Goal: Task Accomplishment & Management: Manage account settings

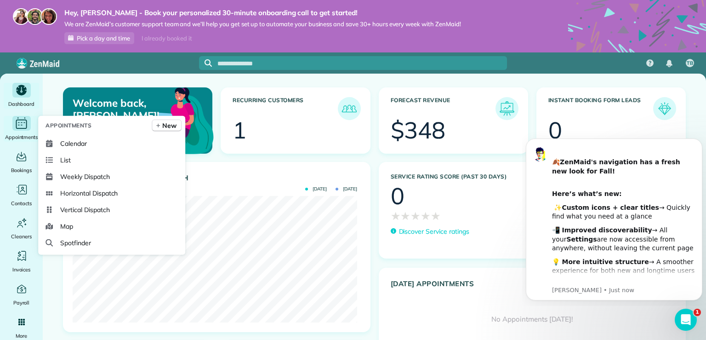
click at [23, 126] on icon "Main" at bounding box center [21, 124] width 14 height 14
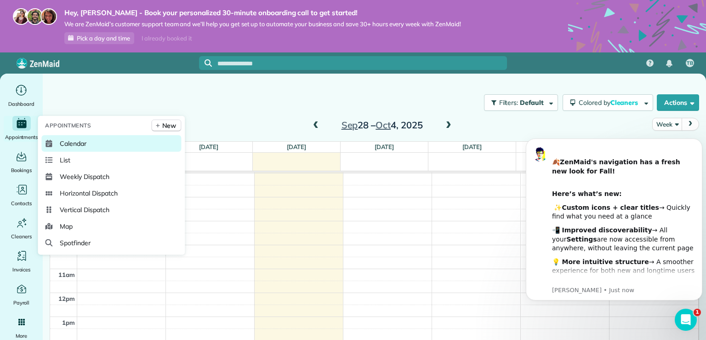
click at [75, 142] on span "Calendar" at bounding box center [73, 143] width 27 height 9
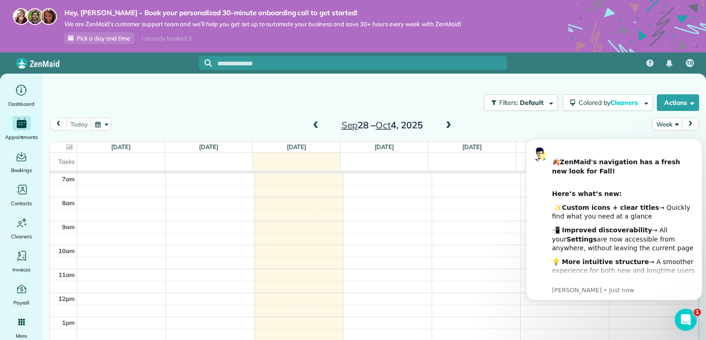
click at [687, 125] on span "next" at bounding box center [690, 124] width 7 height 6
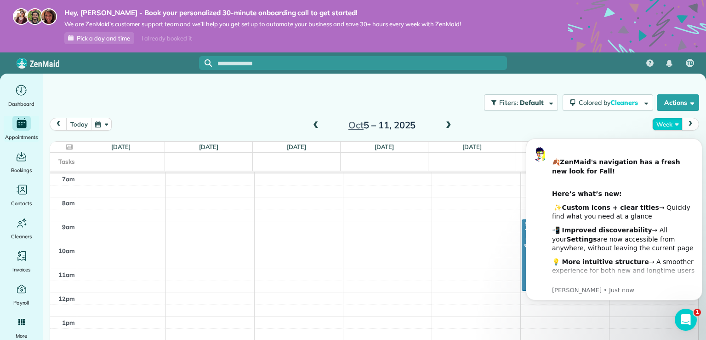
click at [670, 124] on button "Week" at bounding box center [667, 124] width 30 height 12
click at [613, 132] on html "﻿ 🍂 ZenMaid's navigation has a fresh new look for Fall! ​ Here’s what’s new: ﻿ …" at bounding box center [614, 218] width 184 height 176
click at [575, 162] on b "ZenMaid's navigation has a fresh new look for Fall!" at bounding box center [616, 166] width 128 height 17
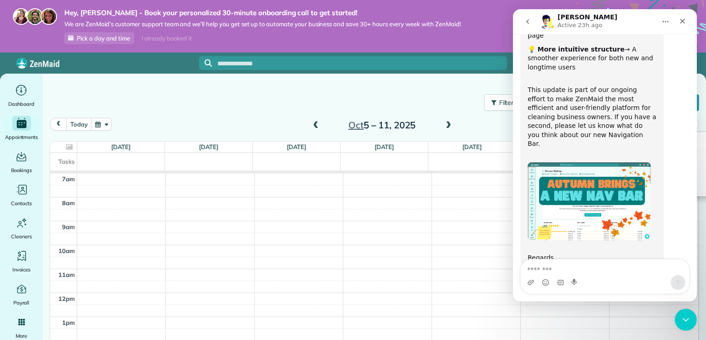
scroll to position [155, 0]
click at [475, 131] on div "today Week Day Week Month Oct 5 – 11, 2025" at bounding box center [375, 126] width 650 height 17
click at [685, 23] on icon "Close" at bounding box center [682, 20] width 7 height 7
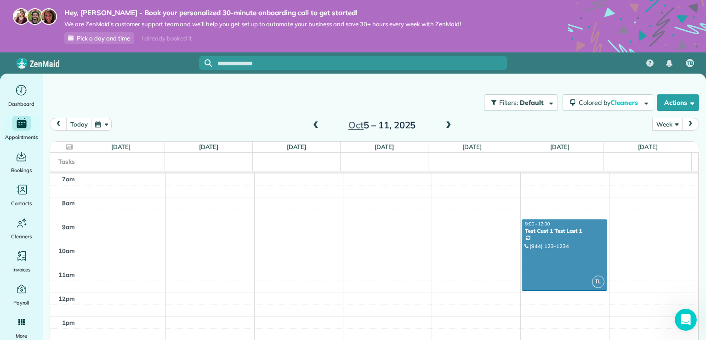
click at [660, 127] on button "Week" at bounding box center [667, 124] width 30 height 12
click at [667, 179] on link "Month" at bounding box center [689, 182] width 73 height 18
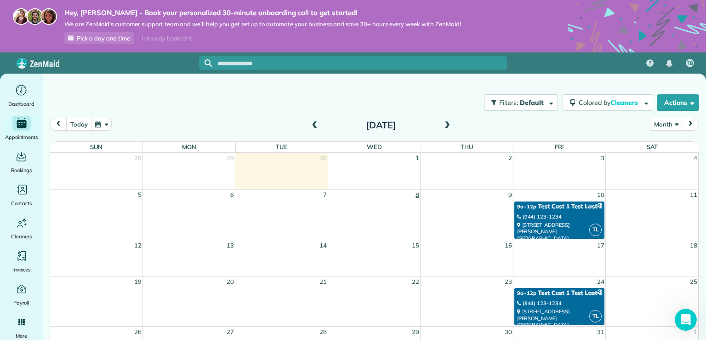
scroll to position [6, 0]
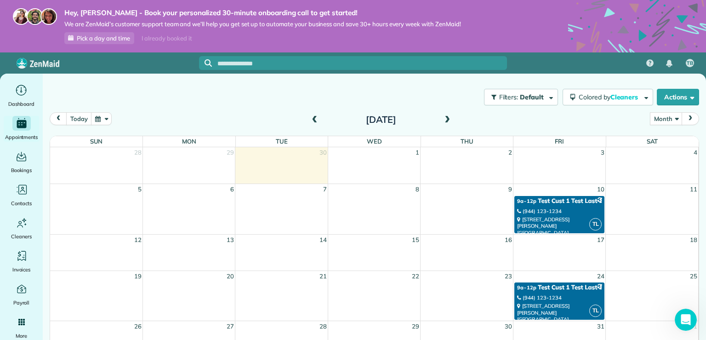
click at [560, 211] on div "(944) 123-1234" at bounding box center [559, 211] width 85 height 6
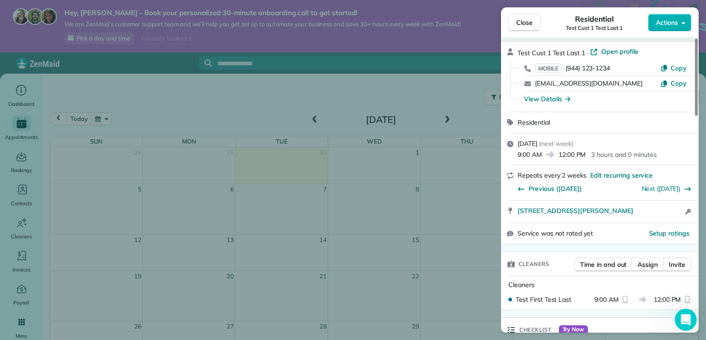
scroll to position [0, 0]
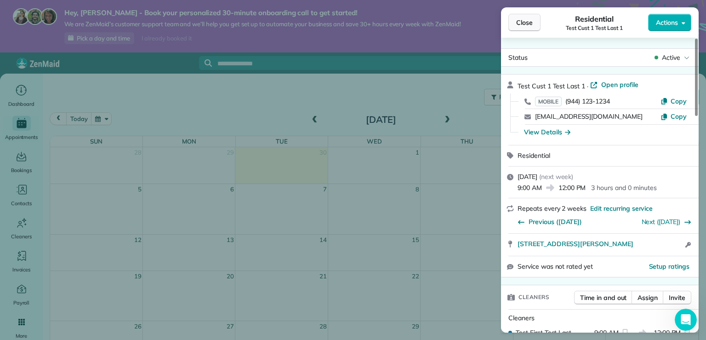
click at [525, 18] on span "Close" at bounding box center [524, 22] width 17 height 9
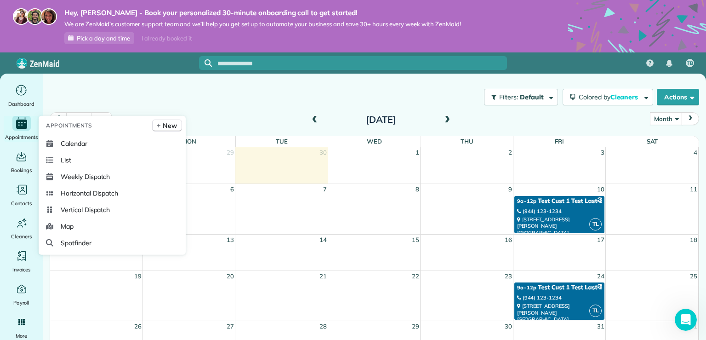
click at [26, 127] on icon "Main" at bounding box center [21, 124] width 11 height 9
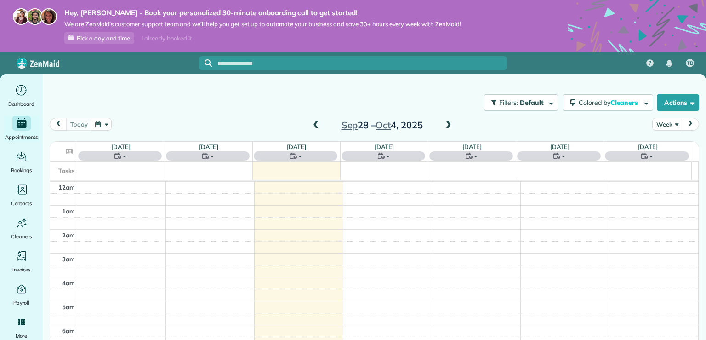
scroll to position [166, 0]
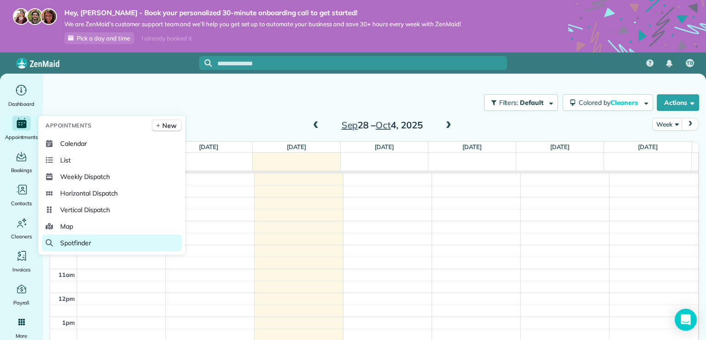
click at [82, 243] on span "Spotfinder" at bounding box center [75, 242] width 31 height 9
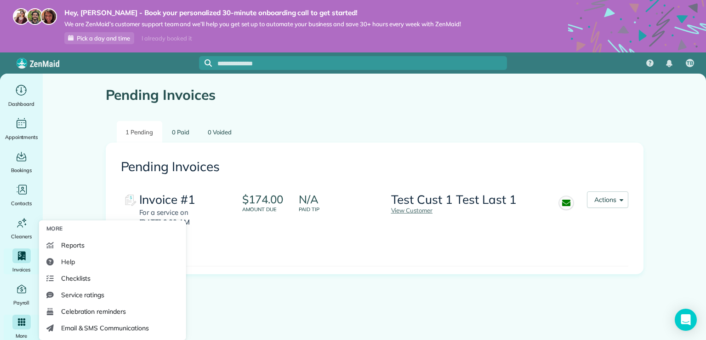
click at [18, 314] on div "Main" at bounding box center [21, 321] width 18 height 15
click at [23, 323] on icon "Main" at bounding box center [21, 322] width 8 height 8
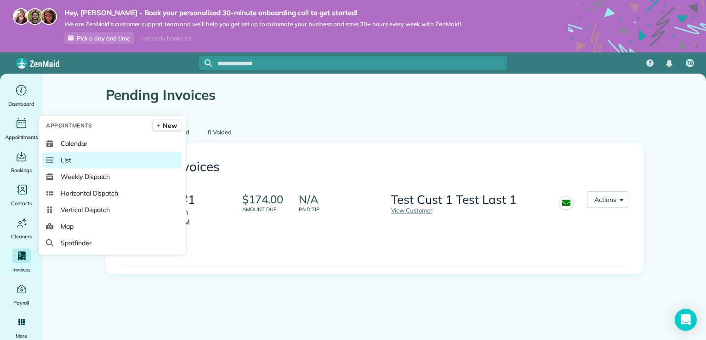
click at [63, 160] on span "List" at bounding box center [66, 159] width 11 height 9
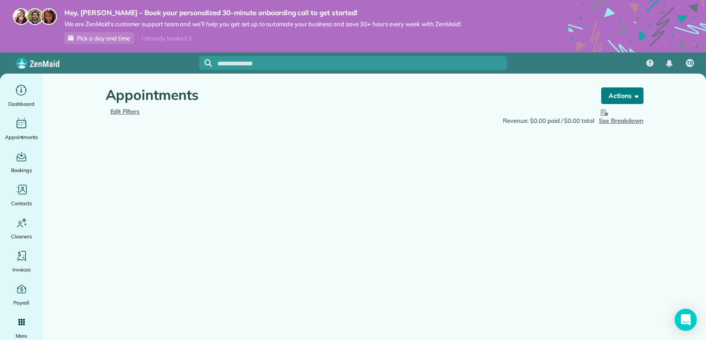
click at [634, 98] on span "button" at bounding box center [635, 95] width 7 height 7
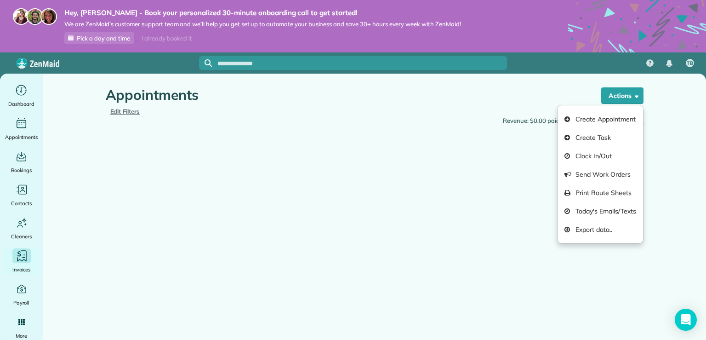
click at [8, 259] on div "Invoices" at bounding box center [21, 261] width 37 height 26
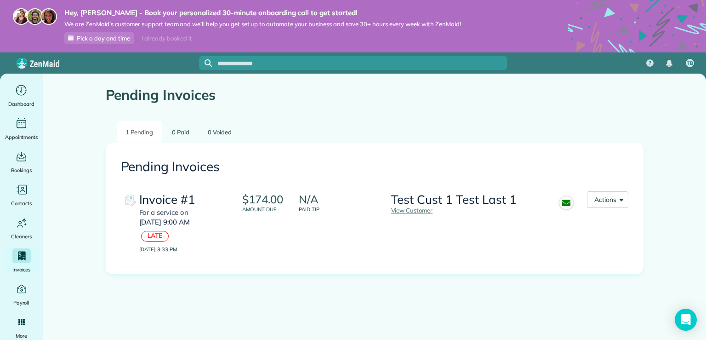
drag, startPoint x: 371, startPoint y: 201, endPoint x: 389, endPoint y: 203, distance: 18.1
click at [375, 201] on div "N/A Paid Tip" at bounding box center [345, 222] width 92 height 62
click at [429, 212] on link "View Customer" at bounding box center [412, 209] width 42 height 7
click at [19, 287] on icon "Main" at bounding box center [21, 289] width 12 height 12
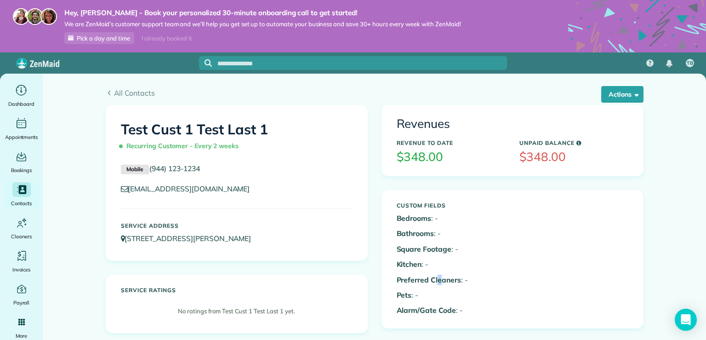
drag, startPoint x: 437, startPoint y: 278, endPoint x: 440, endPoint y: 271, distance: 7.7
click at [438, 276] on b "Preferred Cleaners" at bounding box center [429, 279] width 64 height 9
click at [449, 255] on div "Custom Fields Bedrooms : - Bathrooms : - Square Footage : - Kitchen : - Preferr…" at bounding box center [451, 259] width 123 height 123
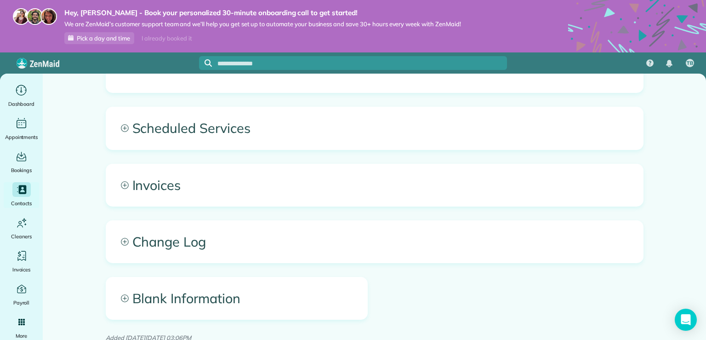
scroll to position [368, 0]
click at [127, 194] on span "Invoices" at bounding box center [374, 185] width 537 height 42
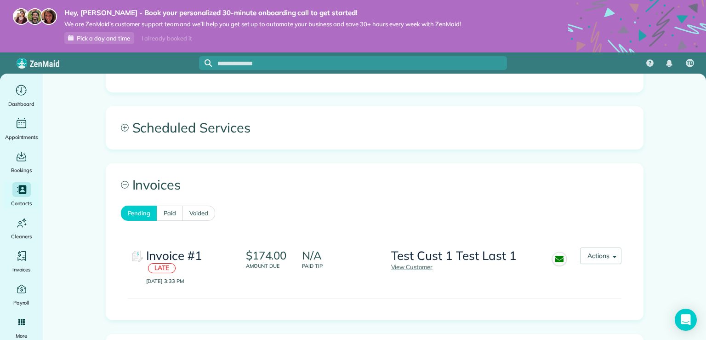
click at [572, 249] on div at bounding box center [574, 266] width 11 height 38
click at [574, 249] on div at bounding box center [574, 266] width 11 height 38
click at [580, 249] on button "Actions" at bounding box center [600, 255] width 41 height 17
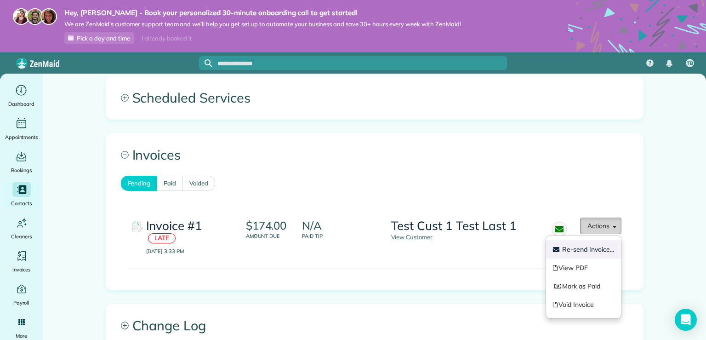
scroll to position [414, 0]
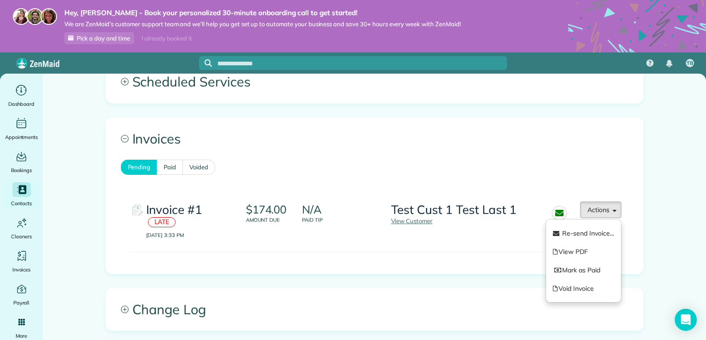
click at [481, 258] on div "Invoice #1 LATE September 26, 2025 3:33 PM $174.00 Amount due N/A Paid Tip Test…" at bounding box center [375, 227] width 508 height 78
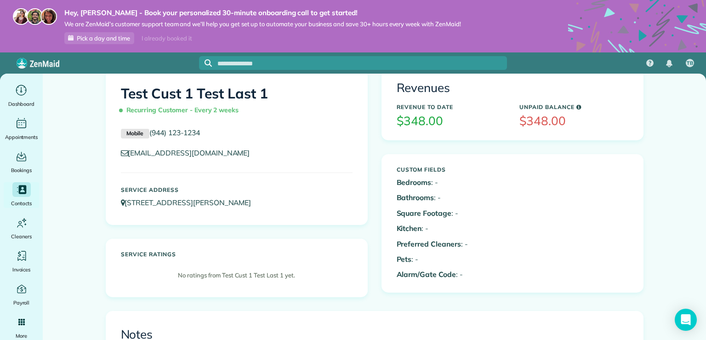
scroll to position [0, 0]
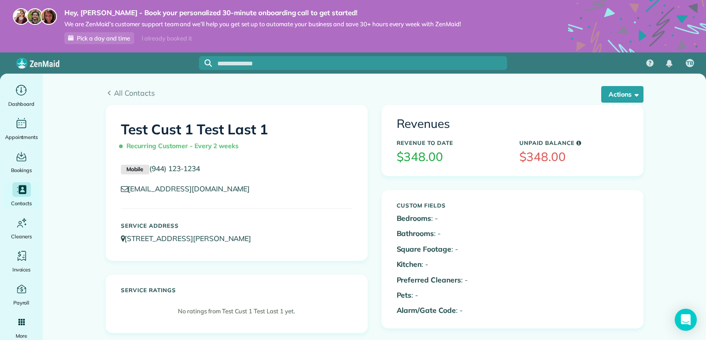
click at [228, 206] on div "Test Cust 1 Test Last 1 Recurring Customer - Every 2 weeks Mobile (944) 123-123…" at bounding box center [236, 182] width 261 height 155
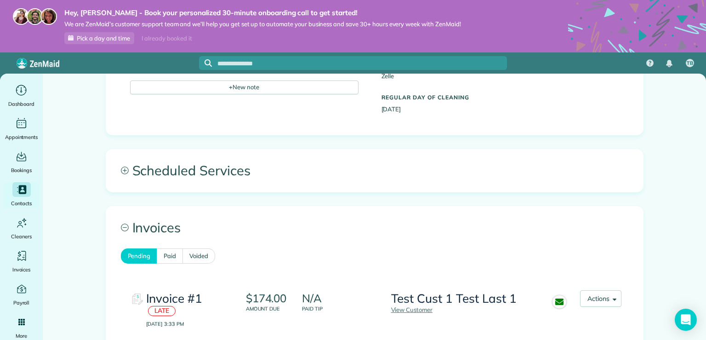
scroll to position [368, 0]
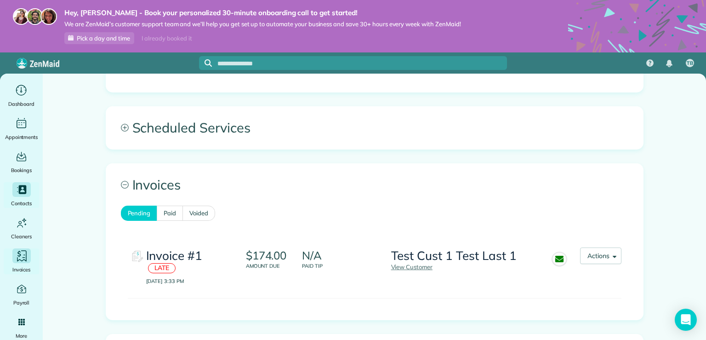
click at [22, 258] on icon "Main" at bounding box center [22, 256] width 14 height 14
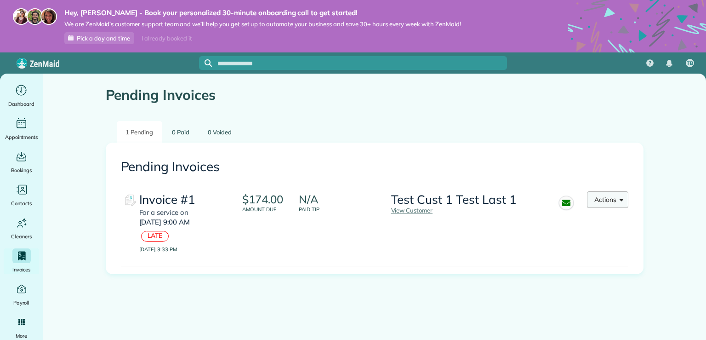
click at [599, 205] on button "Actions" at bounding box center [607, 199] width 41 height 17
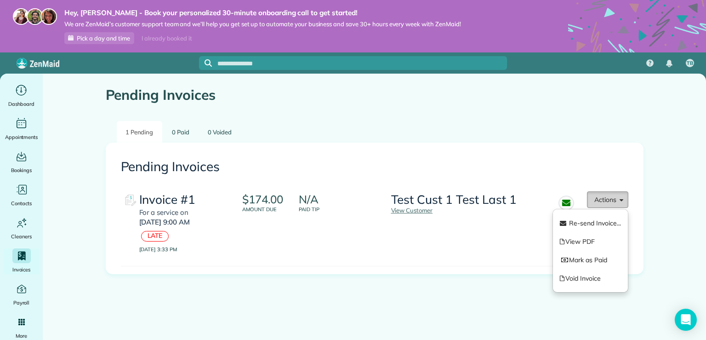
click at [599, 205] on button "Actions" at bounding box center [607, 199] width 41 height 17
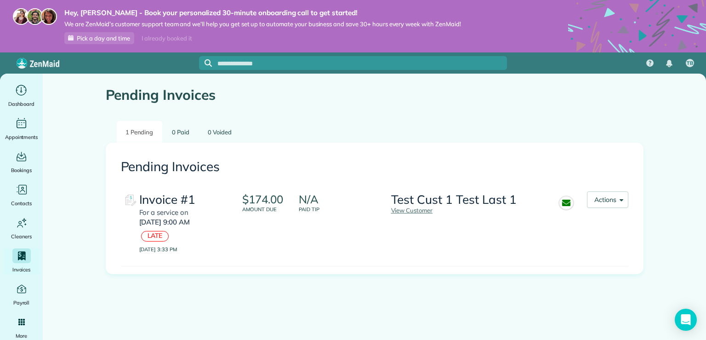
click at [346, 266] on div "Pending Invoices Invoice #1 For a service [DATE][DATE] 9:00 AM LATE [DATE] 3:33…" at bounding box center [374, 208] width 537 height 131
drag, startPoint x: 164, startPoint y: 210, endPoint x: 202, endPoint y: 211, distance: 38.6
click at [183, 222] on h3 "Invoice #1 For a service [DATE][DATE] 9:00 AM LATE" at bounding box center [183, 218] width 88 height 51
click at [250, 197] on p "$174.00" at bounding box center [262, 199] width 41 height 12
click at [183, 138] on link "0 Paid" at bounding box center [180, 132] width 35 height 22
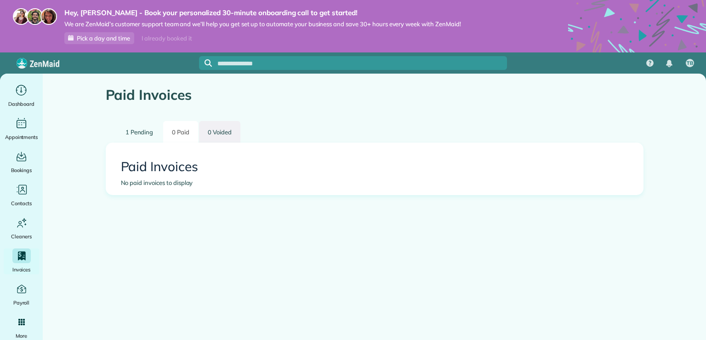
click at [221, 130] on link "0 Voided" at bounding box center [219, 132] width 41 height 22
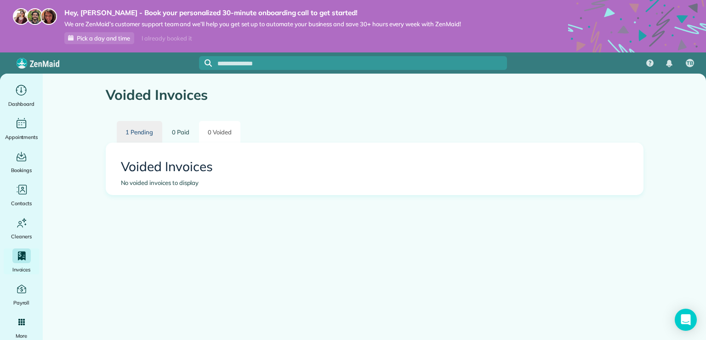
click at [140, 135] on link "1 Pending" at bounding box center [140, 132] width 46 height 22
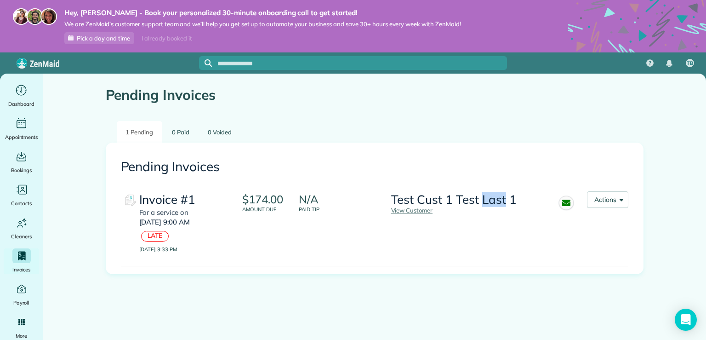
drag, startPoint x: 483, startPoint y: 202, endPoint x: 504, endPoint y: 202, distance: 21.2
click at [504, 202] on h3 "Test Cust 1 Test Last 1" at bounding box center [454, 199] width 126 height 13
click at [506, 200] on h3 "Test Cust 1 Test Last 1" at bounding box center [454, 199] width 126 height 13
click at [188, 195] on div "Invoice #1" at bounding box center [183, 199] width 88 height 13
drag, startPoint x: 191, startPoint y: 198, endPoint x: 197, endPoint y: 205, distance: 8.8
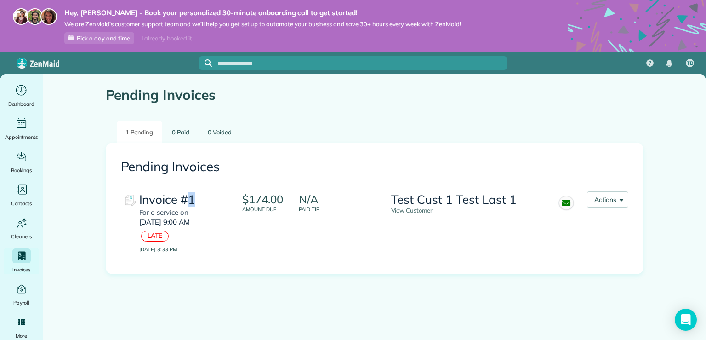
click at [197, 205] on div "Invoice #1" at bounding box center [183, 199] width 88 height 13
click at [187, 200] on div "Invoice #1" at bounding box center [183, 199] width 88 height 13
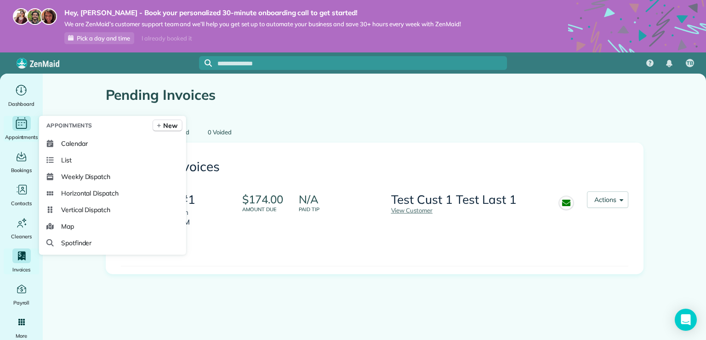
click at [22, 121] on icon "Main" at bounding box center [21, 124] width 14 height 14
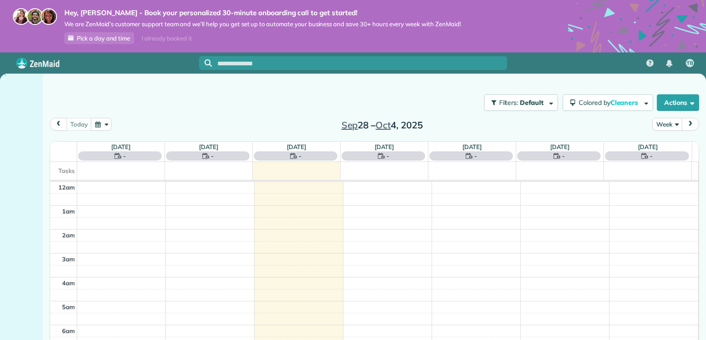
scroll to position [166, 0]
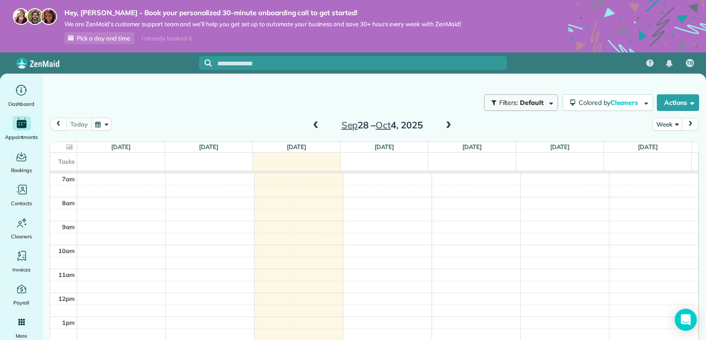
click at [520, 97] on button "Filters: Default" at bounding box center [521, 102] width 74 height 17
click at [520, 97] on div "Close Filters Apply Uncheck All Display Cleaners Tracy Badger Test First Test L…" at bounding box center [353, 170] width 706 height 340
click at [444, 128] on span at bounding box center [449, 125] width 10 height 8
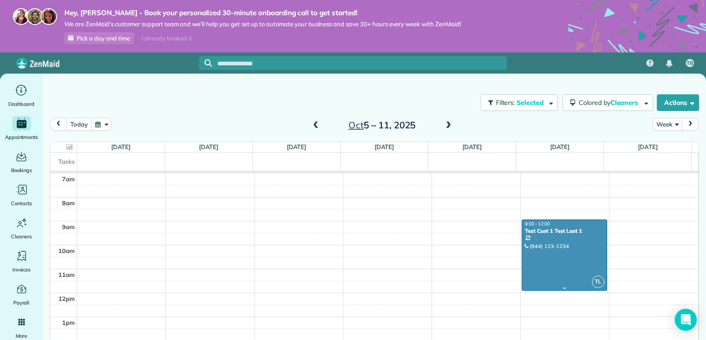
click at [559, 250] on div at bounding box center [564, 255] width 84 height 70
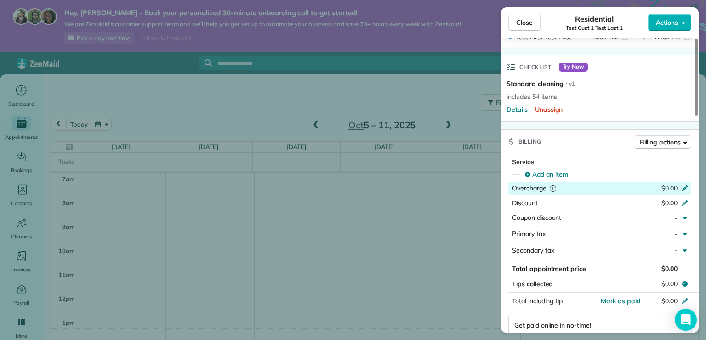
scroll to position [276, 0]
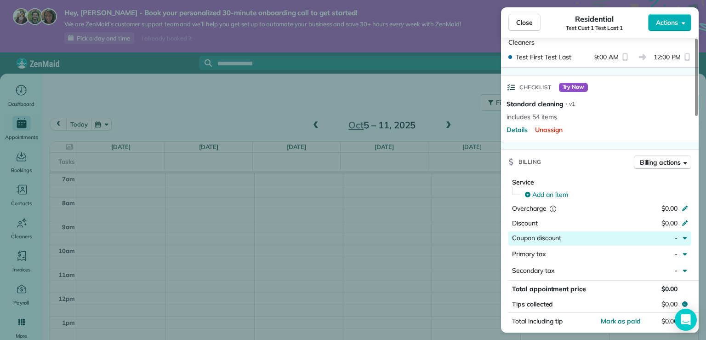
click at [657, 238] on div "-" at bounding box center [661, 238] width 40 height 11
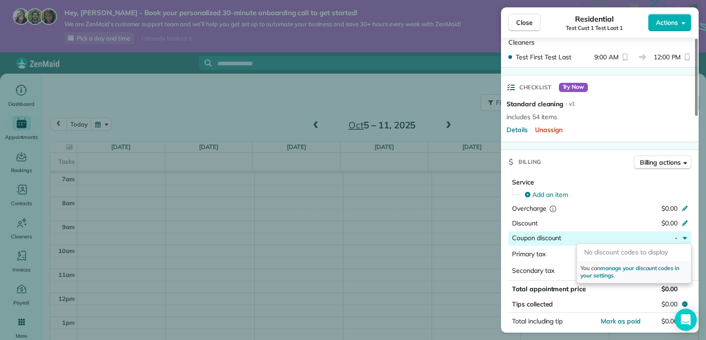
click at [657, 238] on div "-" at bounding box center [661, 238] width 40 height 11
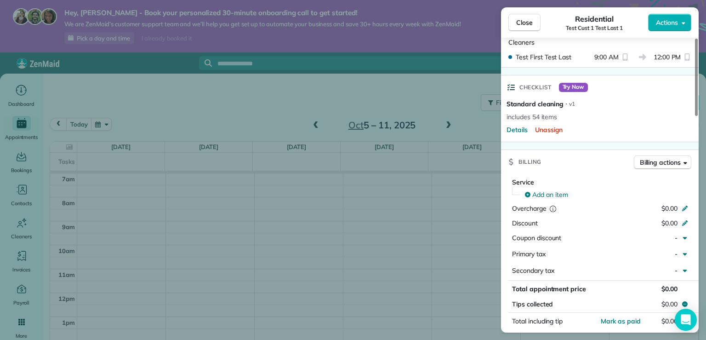
drag, startPoint x: 533, startPoint y: 160, endPoint x: 538, endPoint y: 175, distance: 15.4
click at [538, 179] on div "Billing Billing actions Service Add an item Overcharge $0.00 Discount $0.00 Cou…" at bounding box center [600, 269] width 198 height 240
click at [589, 166] on div "Billing Billing actions" at bounding box center [600, 162] width 198 height 24
click at [599, 160] on div "Billing Billing actions" at bounding box center [600, 162] width 198 height 24
click at [598, 159] on div "Billing Billing actions" at bounding box center [600, 162] width 198 height 24
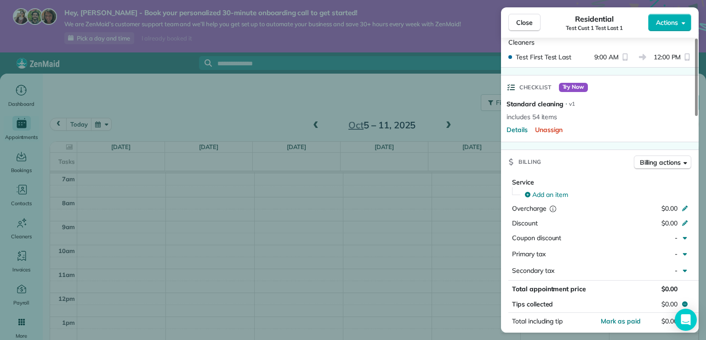
click at [598, 159] on div "Billing Billing actions" at bounding box center [600, 162] width 198 height 24
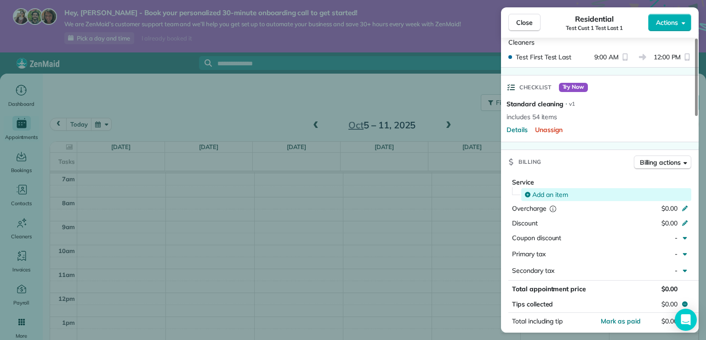
click at [559, 188] on div "Add an item" at bounding box center [606, 194] width 170 height 13
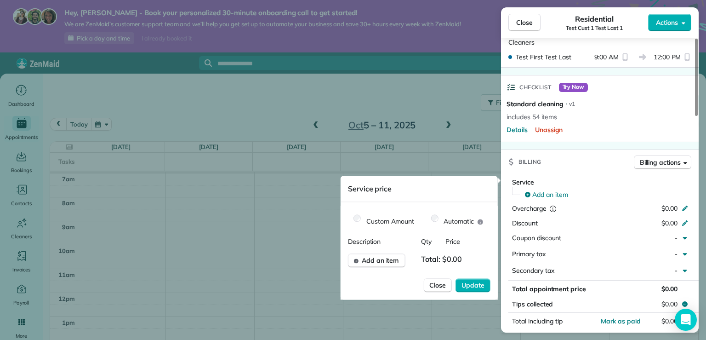
click at [450, 198] on div "Service price" at bounding box center [419, 189] width 157 height 26
click at [448, 116] on div "Close Residential Test Cust 1 Test Last 1 Actions Status Active Test Cust 1 Tes…" at bounding box center [353, 170] width 706 height 340
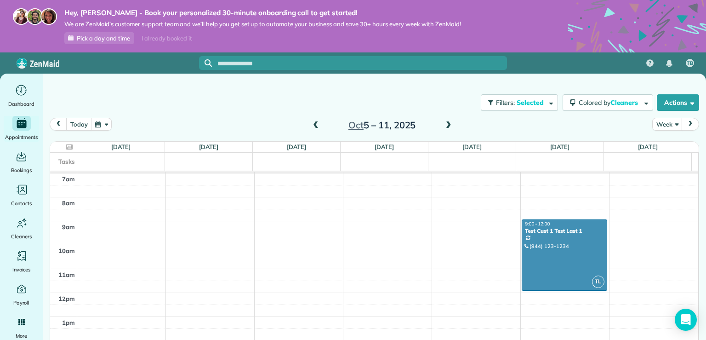
click at [525, 126] on div "today Week Oct 5 – 11, 2025" at bounding box center [375, 126] width 650 height 17
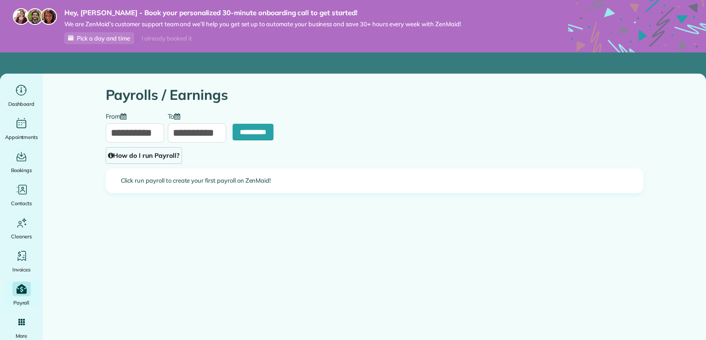
type input "**********"
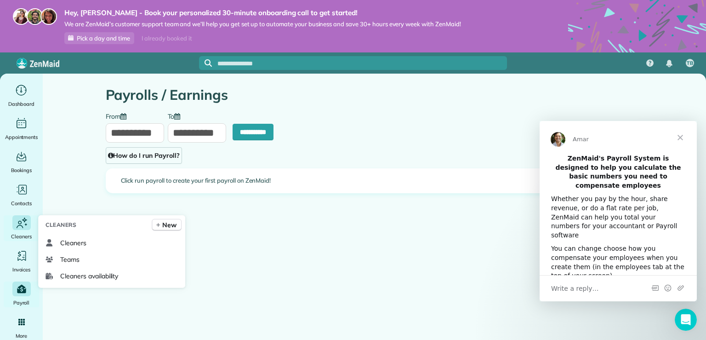
click at [25, 230] on div "Cleaners" at bounding box center [21, 228] width 37 height 26
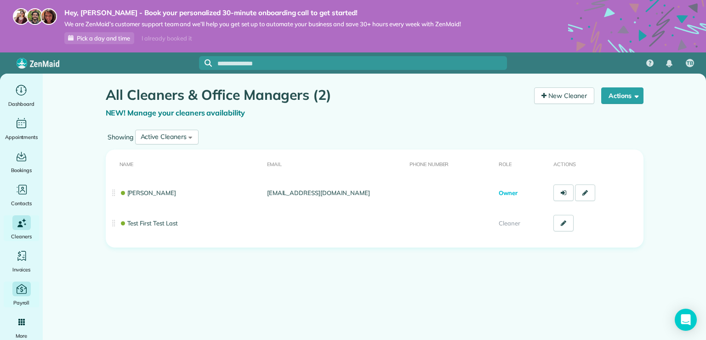
click at [25, 291] on icon "Main" at bounding box center [21, 289] width 12 height 12
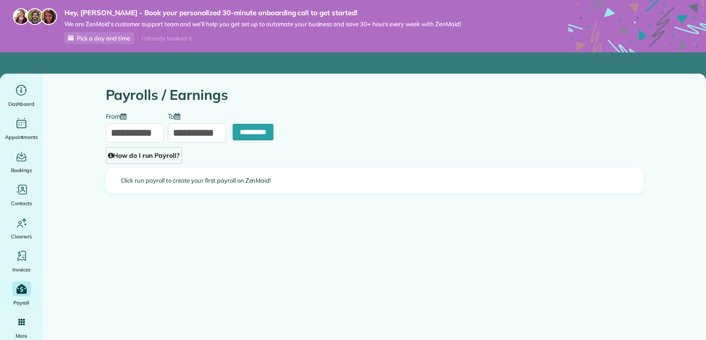
type input "**********"
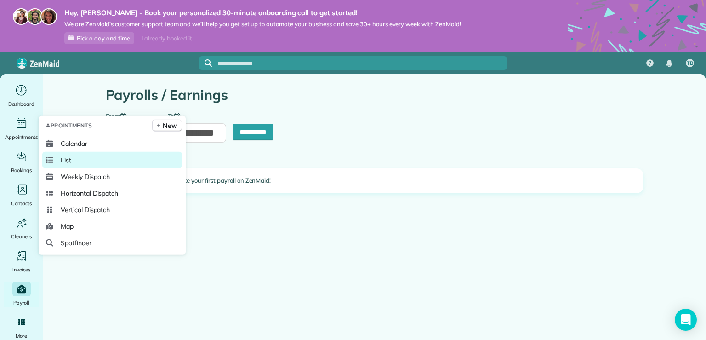
click at [61, 159] on span "List" at bounding box center [66, 159] width 11 height 9
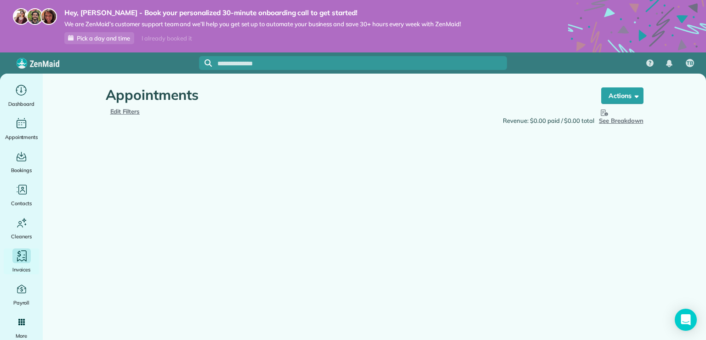
click at [17, 259] on icon "Main" at bounding box center [22, 256] width 14 height 14
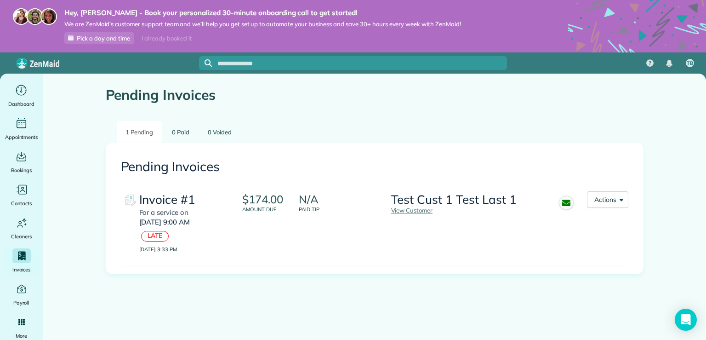
click at [77, 276] on main "Pending Invoices 1 Pending 0 Paid 0 Voided Pending Invoices Invoice #1 For a se…" at bounding box center [374, 244] width 663 height 340
click at [87, 286] on main "Pending Invoices 1 Pending 0 Paid 0 Voided Pending Invoices Invoice #1 For a se…" at bounding box center [374, 244] width 663 height 340
drag, startPoint x: 196, startPoint y: 200, endPoint x: 243, endPoint y: 216, distance: 49.6
click at [196, 200] on div "Invoice #1" at bounding box center [183, 199] width 88 height 13
click at [600, 202] on button "Actions" at bounding box center [607, 199] width 41 height 17
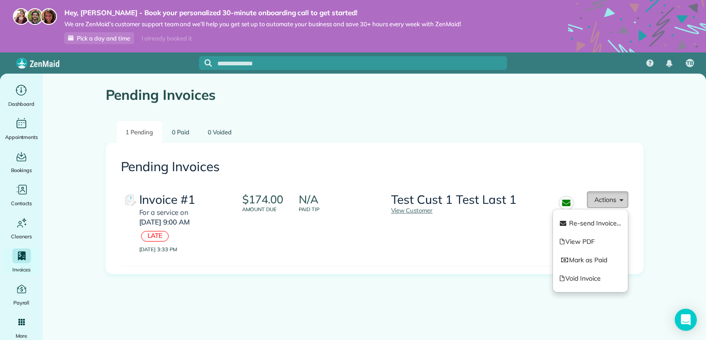
click at [600, 199] on button "Actions" at bounding box center [607, 199] width 41 height 17
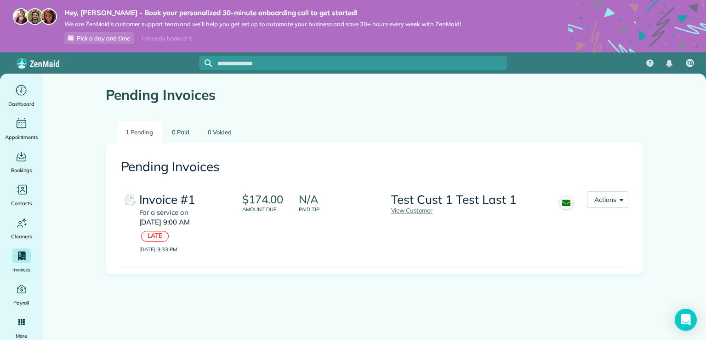
drag, startPoint x: 150, startPoint y: 234, endPoint x: 159, endPoint y: 233, distance: 8.8
click at [159, 233] on div "LATE" at bounding box center [155, 236] width 28 height 10
